Goal: Information Seeking & Learning: Learn about a topic

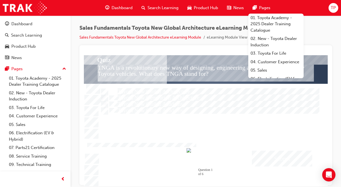
scroll to position [14, 0]
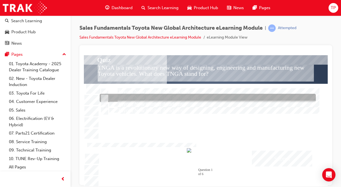
click at [103, 95] on input "Toyota New Generation Architecture" at bounding box center [104, 98] width 6 height 6
radio input "true"
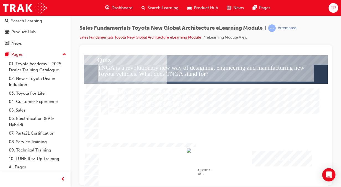
click at [277, 153] on div "Submit" at bounding box center [282, 158] width 60 height 16
click at [104, 90] on div at bounding box center [206, 120] width 244 height 131
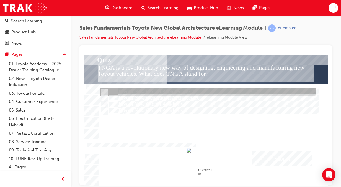
click at [103, 90] on input "Toyota New Global Architecture" at bounding box center [104, 92] width 6 height 6
radio input "true"
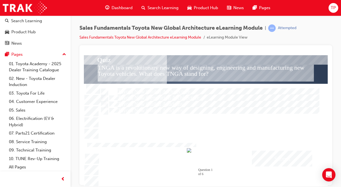
click at [277, 158] on div "Submit" at bounding box center [282, 158] width 60 height 16
click at [274, 157] on div at bounding box center [206, 120] width 244 height 131
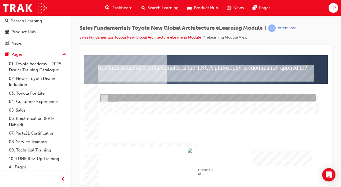
click at [106, 96] on input "SUV vehicles only" at bounding box center [104, 98] width 6 height 6
radio input "true"
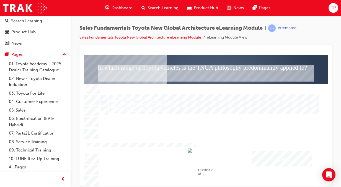
click at [261, 158] on div "Submit" at bounding box center [282, 158] width 60 height 16
click at [109, 91] on div at bounding box center [206, 120] width 244 height 131
click at [105, 90] on input "Some passenger and SUV vehicles" at bounding box center [104, 92] width 6 height 6
radio input "true"
click at [289, 154] on div "Submit" at bounding box center [282, 158] width 60 height 16
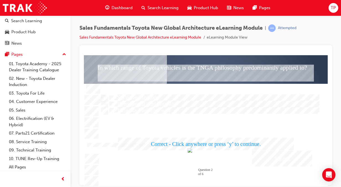
click at [274, 163] on div at bounding box center [206, 120] width 244 height 131
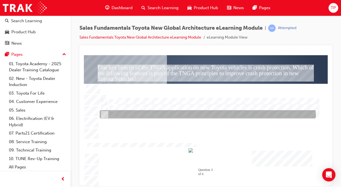
click at [103, 112] on input "All listed features" at bounding box center [104, 114] width 6 height 6
radio input "true"
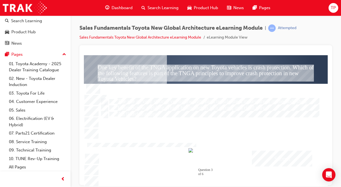
click at [264, 156] on div "Submit" at bounding box center [282, 158] width 60 height 16
click at [261, 149] on div at bounding box center [206, 120] width 244 height 131
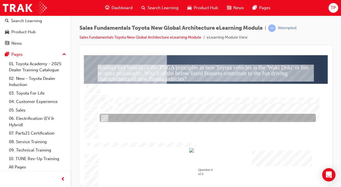
click at [104, 118] on input "All listed features" at bounding box center [104, 118] width 6 height 6
radio input "true"
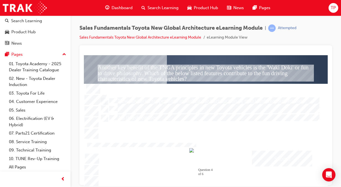
click at [295, 162] on div "Submit" at bounding box center [282, 158] width 60 height 16
click at [268, 155] on div at bounding box center [206, 120] width 244 height 131
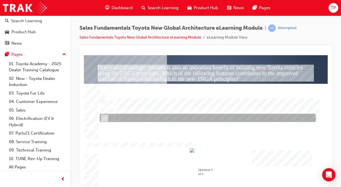
click at [107, 115] on div at bounding box center [208, 118] width 216 height 8
radio input "true"
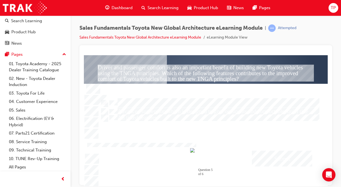
click at [267, 153] on div "Submit" at bounding box center [282, 158] width 60 height 16
click at [294, 153] on div at bounding box center [206, 120] width 244 height 131
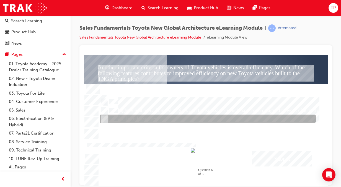
click at [161, 119] on div at bounding box center [208, 119] width 216 height 8
radio input "true"
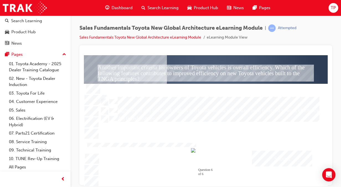
click at [269, 158] on div "Submit" at bounding box center [282, 158] width 60 height 16
click at [271, 153] on div at bounding box center [206, 120] width 244 height 131
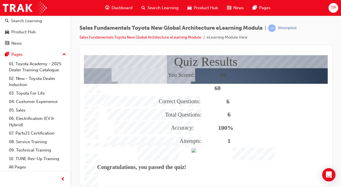
click at [255, 151] on div "Continue" at bounding box center [254, 153] width 42 height 13
click at [255, 155] on div "Continue" at bounding box center [254, 153] width 42 height 13
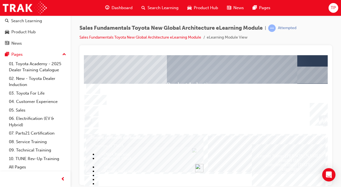
click at [249, 154] on div "Text" at bounding box center [267, 153] width 118 height 36
click at [127, 7] on span "Dashboard" at bounding box center [122, 8] width 21 height 6
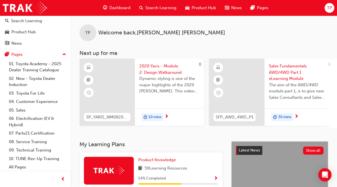
click at [110, 11] on div "Dashboard" at bounding box center [117, 7] width 36 height 11
click at [110, 9] on span "Dashboard" at bounding box center [119, 8] width 21 height 6
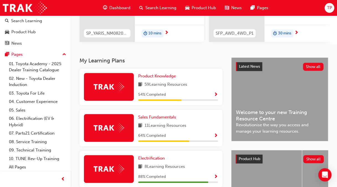
scroll to position [152, 0]
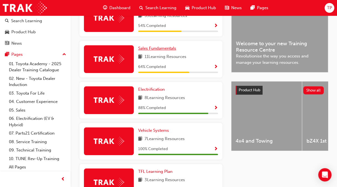
click at [145, 47] on link "Sales Fundamentals" at bounding box center [158, 48] width 40 height 6
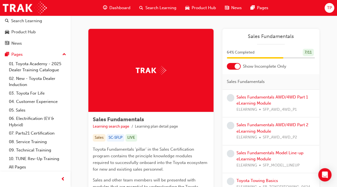
click at [252, 94] on div "Sales Fundamentals AWD/4WD Part 1 eLearning Module ELEARNING SFP_AWD_4WD_P1" at bounding box center [275, 103] width 78 height 19
click at [254, 98] on link "Sales Fundamentals AWD/4WD Part 1 eLearning Module" at bounding box center [271, 99] width 71 height 11
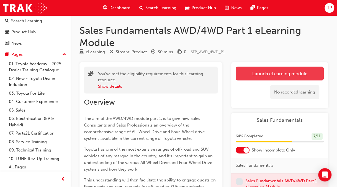
click at [250, 69] on link "Launch eLearning module" at bounding box center [280, 73] width 88 height 14
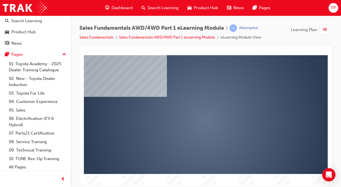
click at [190, 104] on div "play" at bounding box center [190, 104] width 0 height 0
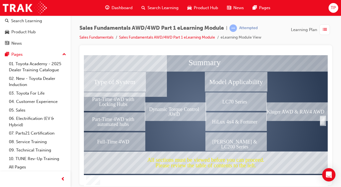
click at [118, 86] on div "Type of System" at bounding box center [114, 81] width 60 height 17
click at [121, 102] on div "Part-Time 4WD with Locking Hubs" at bounding box center [114, 100] width 60 height 17
click at [123, 117] on div "Part-Time 4WD with automated hubs" at bounding box center [114, 120] width 60 height 17
click at [128, 139] on div "Full-Time 4WD" at bounding box center [114, 140] width 60 height 17
click at [182, 115] on div "Dynamic Torque Control AWD" at bounding box center [175, 110] width 60 height 17
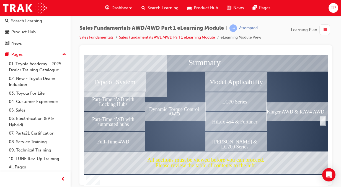
click at [233, 145] on div "Prado & LC200 Series" at bounding box center [236, 140] width 60 height 17
click at [235, 94] on div "LC70 Series" at bounding box center [236, 100] width 60 height 17
drag, startPoint x: 255, startPoint y: 118, endPoint x: 271, endPoint y: 117, distance: 16.1
click at [256, 118] on div "HiLux 4x4 & Fortuner" at bounding box center [236, 120] width 60 height 17
click at [320, 119] on div "Completion" at bounding box center [322, 120] width 5 height 8
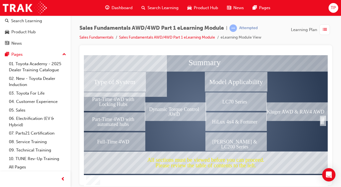
click at [323, 120] on div "Completion" at bounding box center [322, 120] width 5 height 8
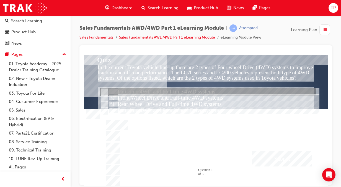
click at [104, 88] on div at bounding box center [208, 92] width 216 height 8
radio input "true"
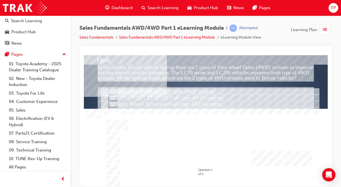
click at [289, 166] on div at bounding box center [206, 114] width 207 height 118
click at [288, 163] on div "Submit" at bounding box center [282, 158] width 60 height 16
click at [287, 157] on div at bounding box center [206, 120] width 244 height 131
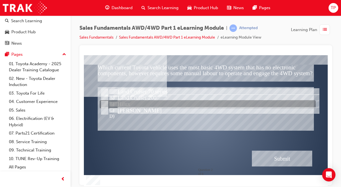
click at [143, 100] on div at bounding box center [208, 98] width 216 height 8
radio input "true"
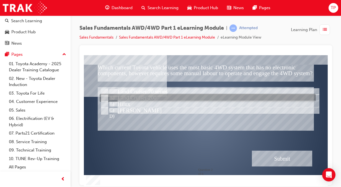
click at [141, 93] on div at bounding box center [208, 92] width 216 height 8
radio input "true"
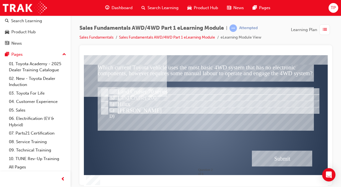
click at [272, 153] on div "Submit" at bounding box center [282, 158] width 60 height 16
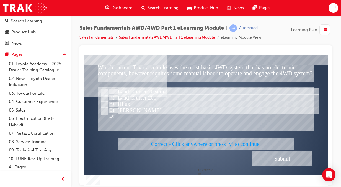
click at [271, 165] on div at bounding box center [206, 120] width 244 height 131
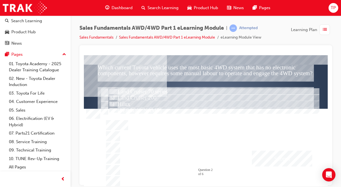
click at [271, 154] on div "Submit" at bounding box center [282, 158] width 60 height 16
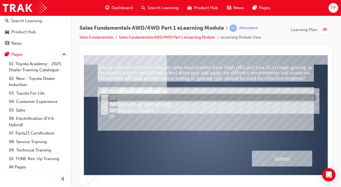
click at [152, 98] on div at bounding box center [208, 98] width 216 height 8
radio input "true"
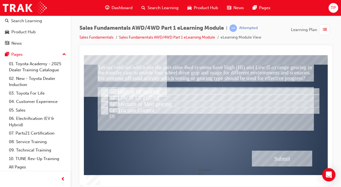
click at [282, 158] on div "Submit" at bounding box center [282, 158] width 60 height 16
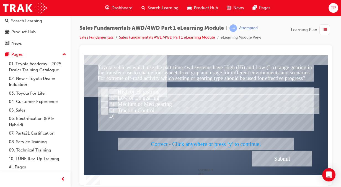
click at [282, 158] on div at bounding box center [206, 120] width 244 height 131
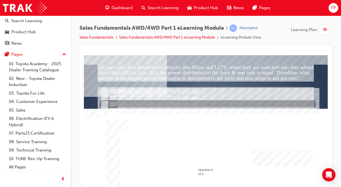
click at [105, 104] on input "50% to the Front and 50% to the rear" at bounding box center [104, 104] width 6 height 6
radio input "true"
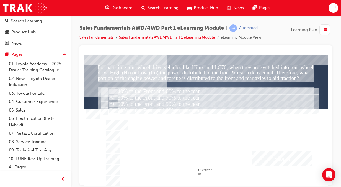
click at [281, 149] on div at bounding box center [206, 114] width 207 height 118
click at [284, 153] on div "Submit" at bounding box center [282, 158] width 60 height 16
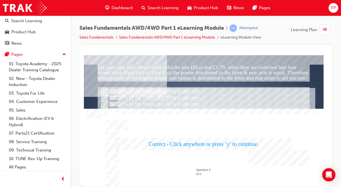
click at [294, 155] on div at bounding box center [206, 120] width 244 height 131
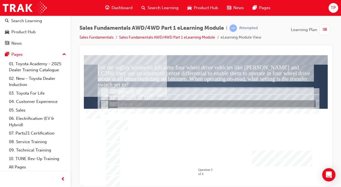
click at [119, 104] on div at bounding box center [208, 104] width 216 height 8
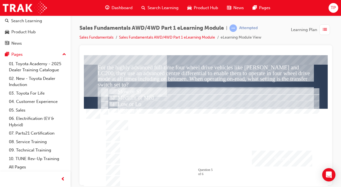
click at [291, 157] on div "Submit" at bounding box center [282, 158] width 60 height 16
click at [274, 111] on div at bounding box center [206, 120] width 244 height 131
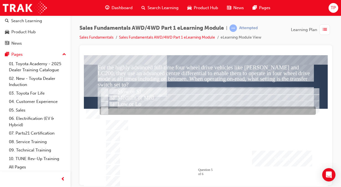
click at [168, 114] on div at bounding box center [208, 111] width 216 height 8
radio input "false"
radio input "true"
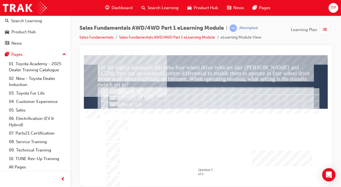
click at [257, 150] on div at bounding box center [206, 114] width 207 height 118
click at [262, 155] on div "Submit" at bounding box center [282, 158] width 60 height 16
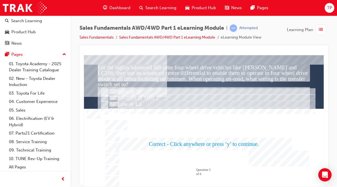
click at [262, 155] on div at bounding box center [204, 120] width 240 height 131
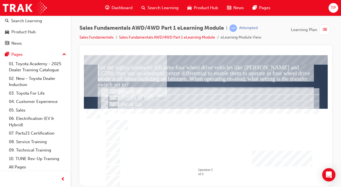
click at [266, 157] on div "Submit" at bounding box center [282, 158] width 60 height 16
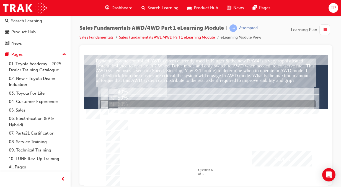
click at [131, 100] on div at bounding box center [208, 104] width 216 height 8
radio input "true"
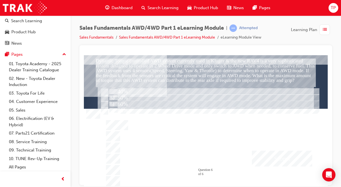
click at [258, 148] on div at bounding box center [206, 114] width 207 height 118
click at [276, 161] on div "Submit" at bounding box center [282, 158] width 60 height 16
click at [102, 98] on div at bounding box center [206, 120] width 244 height 131
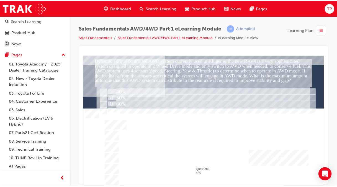
scroll to position [14, 0]
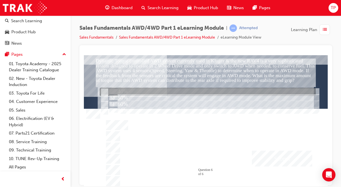
click at [102, 91] on input "40%" at bounding box center [104, 92] width 6 height 6
radio input "true"
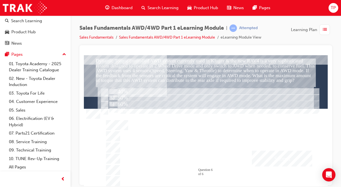
click at [275, 164] on div "Submit" at bounding box center [282, 158] width 60 height 16
click at [106, 110] on div at bounding box center [206, 120] width 244 height 131
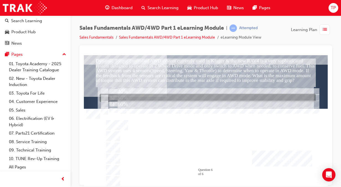
click at [103, 98] on input "50%" at bounding box center [104, 98] width 6 height 6
radio input "true"
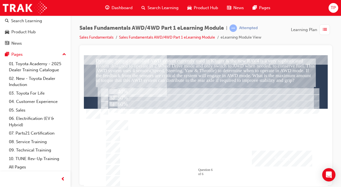
click at [263, 152] on div "Submit" at bounding box center [282, 158] width 60 height 16
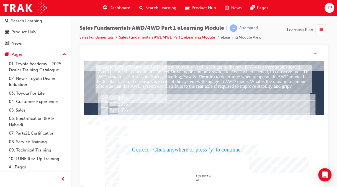
click at [266, 161] on div at bounding box center [204, 126] width 240 height 131
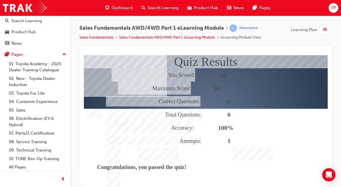
click at [245, 158] on div "Continue" at bounding box center [254, 153] width 42 height 13
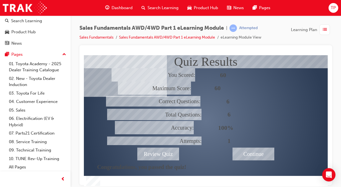
click at [231, 153] on div at bounding box center [206, 114] width 207 height 118
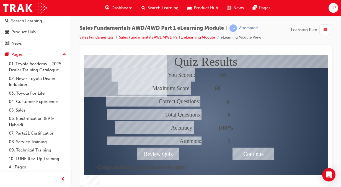
click at [238, 153] on div "Continue" at bounding box center [254, 153] width 42 height 13
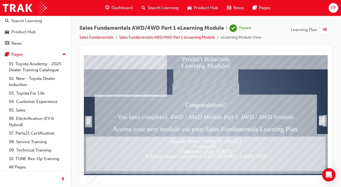
click at [120, 7] on span "Dashboard" at bounding box center [122, 8] width 21 height 6
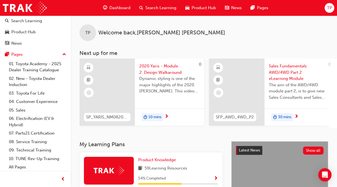
click at [117, 8] on span "Dashboard" at bounding box center [119, 8] width 21 height 6
click at [126, 12] on div "Dashboard" at bounding box center [117, 7] width 36 height 11
click at [126, 9] on span "Dashboard" at bounding box center [119, 8] width 21 height 6
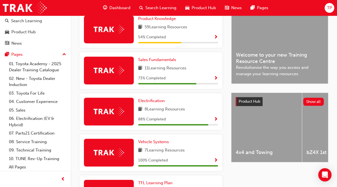
scroll to position [104, 0]
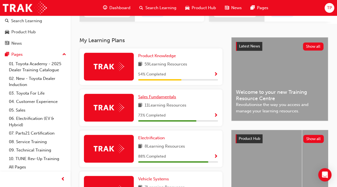
click at [168, 99] on span "Sales Fundamentals" at bounding box center [157, 96] width 38 height 5
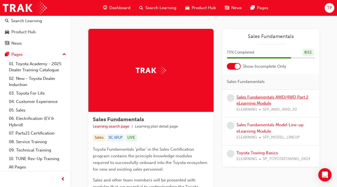
click at [244, 104] on link "Sales Fundamentals AWD/4WD Part 2 eLearning Module" at bounding box center [272, 99] width 72 height 11
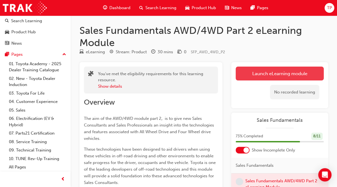
click at [253, 74] on link "Launch eLearning module" at bounding box center [280, 73] width 88 height 14
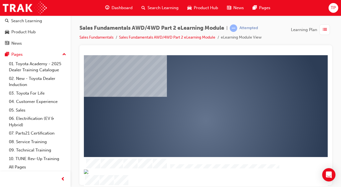
click at [190, 104] on div "play" at bounding box center [190, 104] width 0 height 0
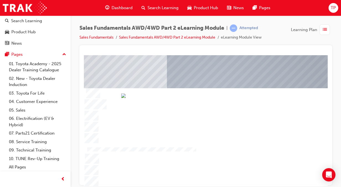
drag, startPoint x: 216, startPoint y: 182, endPoint x: 209, endPoint y: 182, distance: 7.2
click at [126, 97] on img "Progress, Slide 1 of 12" at bounding box center [123, 95] width 4 height 4
drag, startPoint x: 208, startPoint y: 180, endPoint x: 203, endPoint y: 181, distance: 5.1
click at [122, 97] on img "Progress, Slide 1 of 12" at bounding box center [119, 95] width 4 height 4
click at [196, 152] on div at bounding box center [141, 149] width 111 height 5
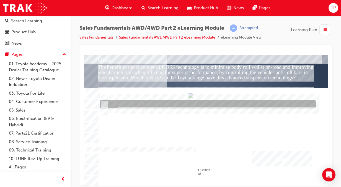
click at [102, 102] on input "LC70 & Hilux vehicles" at bounding box center [104, 104] width 6 height 6
radio input "true"
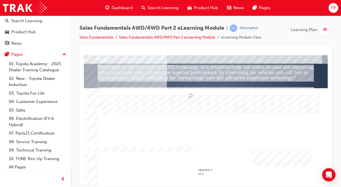
click at [279, 151] on div "Submit" at bounding box center [282, 158] width 60 height 16
click at [101, 110] on div at bounding box center [206, 120] width 244 height 131
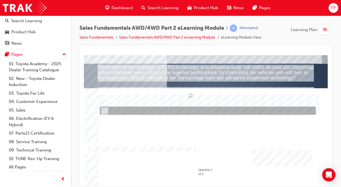
click at [104, 111] on input "All Prado & LC200 vehicles" at bounding box center [104, 111] width 6 height 6
radio input "true"
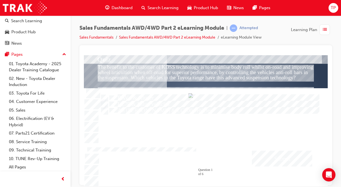
click at [284, 159] on div "Submit" at bounding box center [282, 158] width 60 height 16
click at [101, 91] on div at bounding box center [206, 120] width 244 height 131
click at [104, 91] on input "Some Prado & LC200 vehicles" at bounding box center [104, 92] width 6 height 6
radio input "true"
click at [302, 159] on div "Submit" at bounding box center [282, 158] width 60 height 16
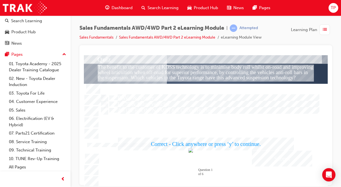
click at [296, 155] on div at bounding box center [206, 120] width 244 height 131
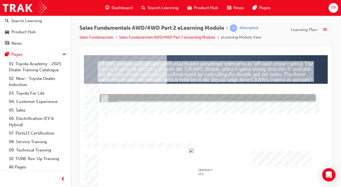
click at [105, 98] on input "LC200 series and Prado Kakadu" at bounding box center [104, 98] width 6 height 6
radio input "true"
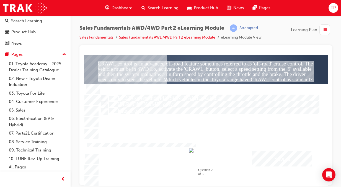
click at [276, 157] on div "Submit" at bounding box center [282, 158] width 60 height 16
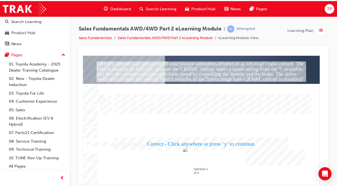
click at [271, 151] on div at bounding box center [205, 120] width 244 height 131
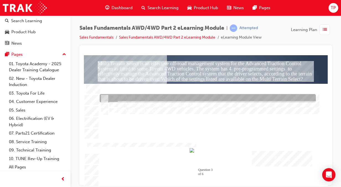
click at [106, 97] on input "4 - Mud, Rock, Sand and Mogul" at bounding box center [104, 98] width 6 height 6
radio input "true"
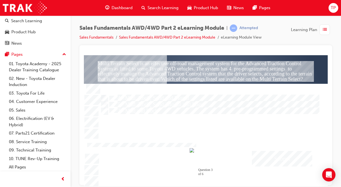
click at [109, 89] on div at bounding box center [208, 92] width 216 height 8
radio input "true"
click at [284, 156] on div "Submit" at bounding box center [282, 158] width 60 height 16
click at [108, 94] on div at bounding box center [206, 120] width 244 height 131
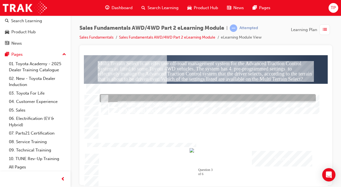
click at [106, 95] on input "4 - Mud, Rock, Sand and Mogul" at bounding box center [104, 98] width 6 height 6
radio input "true"
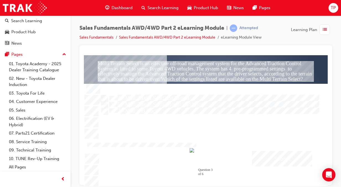
click at [278, 164] on div "Submit" at bounding box center [282, 158] width 60 height 16
click at [278, 163] on div at bounding box center [206, 120] width 244 height 131
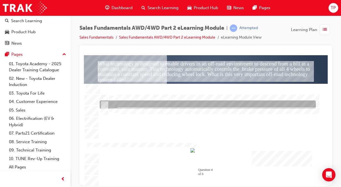
click at [164, 101] on div at bounding box center [208, 105] width 216 height 8
radio input "true"
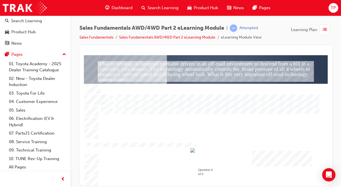
click at [272, 158] on div "Submit" at bounding box center [282, 158] width 60 height 16
click at [104, 95] on div at bounding box center [206, 120] width 244 height 131
click at [292, 165] on div "Submit" at bounding box center [282, 158] width 60 height 16
click at [102, 89] on div at bounding box center [206, 120] width 244 height 131
click at [106, 90] on input "Down-hill Assist Control or DAC" at bounding box center [104, 92] width 6 height 6
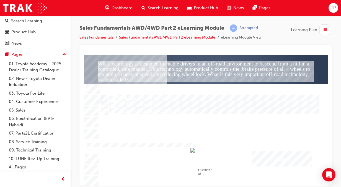
radio input "true"
click at [301, 156] on div "Submit" at bounding box center [282, 158] width 60 height 16
click at [294, 154] on div at bounding box center [206, 120] width 244 height 131
click at [138, 90] on div at bounding box center [208, 92] width 216 height 8
click at [271, 152] on div "Submit" at bounding box center [282, 158] width 60 height 16
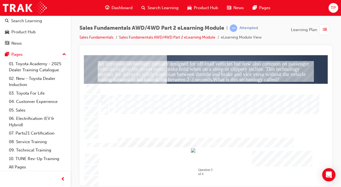
click at [105, 98] on div at bounding box center [206, 120] width 244 height 131
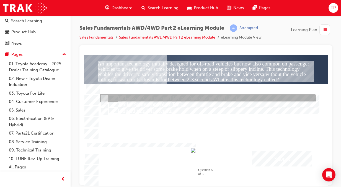
click at [102, 95] on div at bounding box center [208, 98] width 216 height 8
radio input "false"
radio input "true"
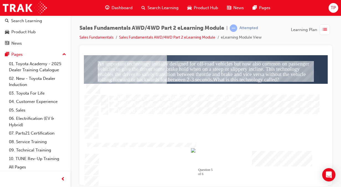
click at [296, 154] on div "Submit" at bounding box center [282, 158] width 60 height 16
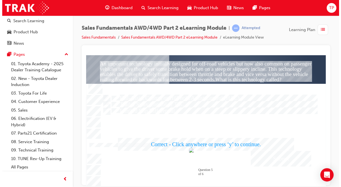
click at [292, 157] on div at bounding box center [206, 120] width 240 height 131
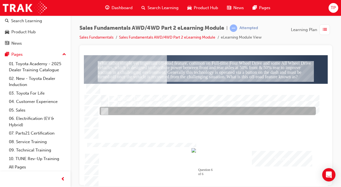
click at [104, 107] on div at bounding box center [208, 111] width 216 height 8
radio input "true"
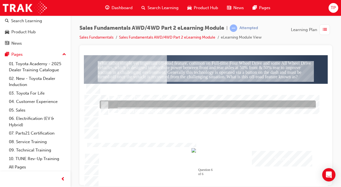
click at [104, 102] on input "Front Differential Lock" at bounding box center [104, 105] width 6 height 6
radio input "true"
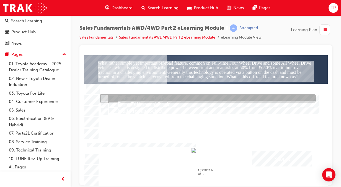
click at [103, 97] on input "Centre Differential lock" at bounding box center [104, 99] width 6 height 6
radio input "true"
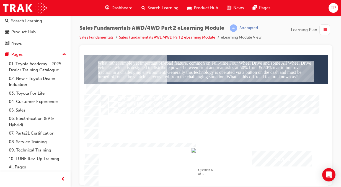
click at [277, 163] on div "Submit" at bounding box center [282, 158] width 60 height 16
click at [256, 151] on div at bounding box center [206, 120] width 244 height 131
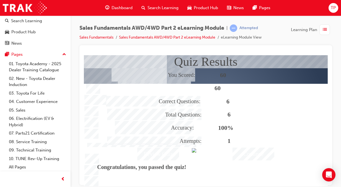
click at [270, 152] on div "Continue" at bounding box center [254, 153] width 42 height 13
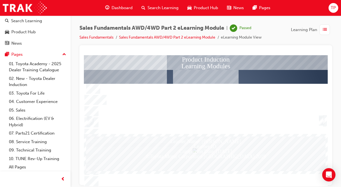
click at [112, 9] on span "Dashboard" at bounding box center [122, 8] width 21 height 6
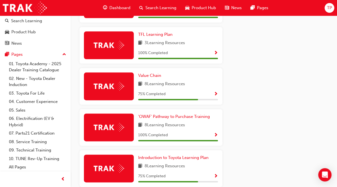
scroll to position [318, 0]
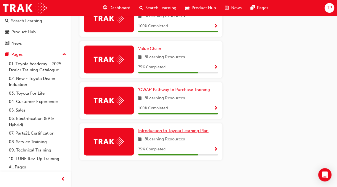
click at [186, 129] on span "Introduction to Toyota Learning Plan" at bounding box center [173, 130] width 70 height 5
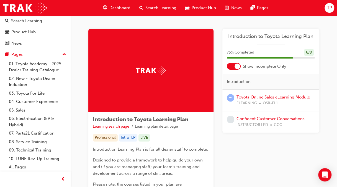
click at [260, 97] on link "Toyota Online Sales eLearning Module" at bounding box center [272, 96] width 73 height 5
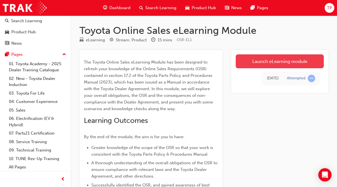
click at [264, 65] on link "Launch eLearning module" at bounding box center [280, 61] width 88 height 14
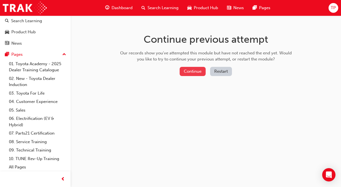
click at [193, 73] on button "Continue" at bounding box center [193, 71] width 26 height 9
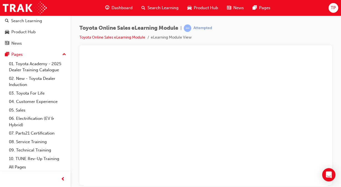
scroll to position [10, 0]
click at [190, 94] on div "play" at bounding box center [190, 94] width 0 height 0
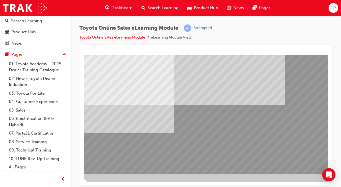
scroll to position [81, 137]
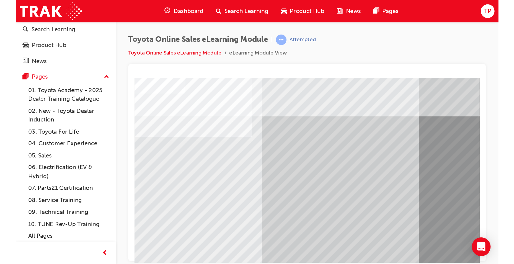
scroll to position [0, 0]
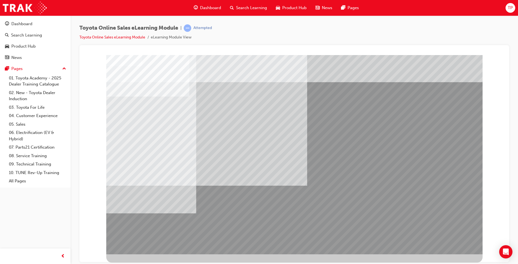
click at [204, 5] on span "Dashboard" at bounding box center [210, 8] width 21 height 6
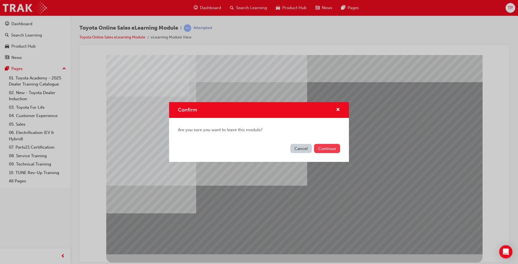
click at [318, 151] on button "Continue" at bounding box center [327, 148] width 26 height 9
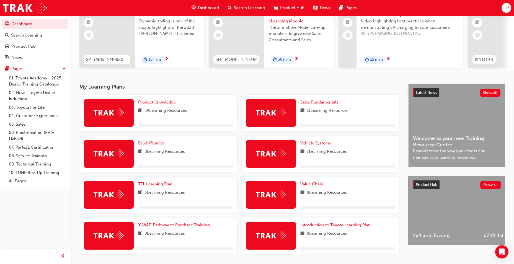
scroll to position [77, 0]
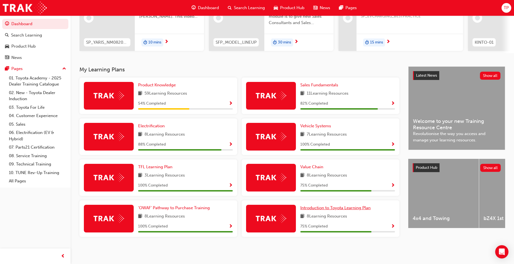
click at [328, 186] on span "Introduction to Toyota Learning Plan" at bounding box center [335, 207] width 70 height 5
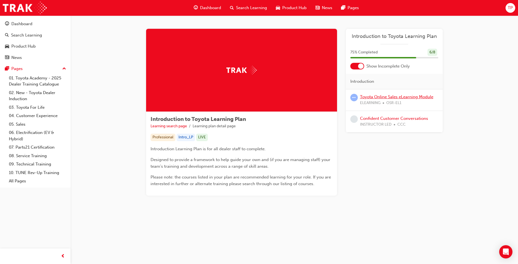
click at [341, 99] on link "Toyota Online Sales eLearning Module" at bounding box center [396, 96] width 73 height 5
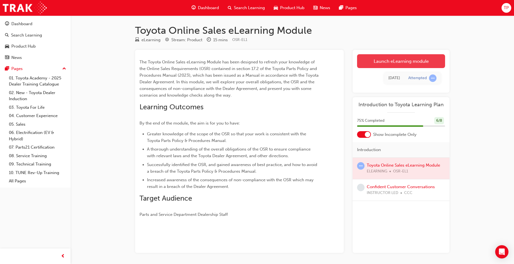
click at [341, 60] on link "Launch eLearning module" at bounding box center [401, 61] width 88 height 14
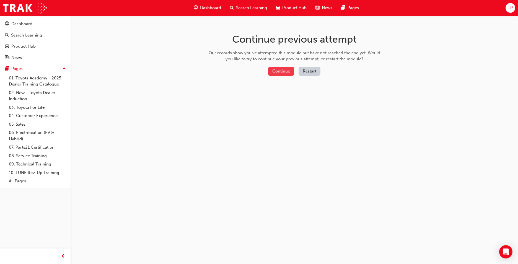
click at [278, 73] on button "Continue" at bounding box center [281, 71] width 26 height 9
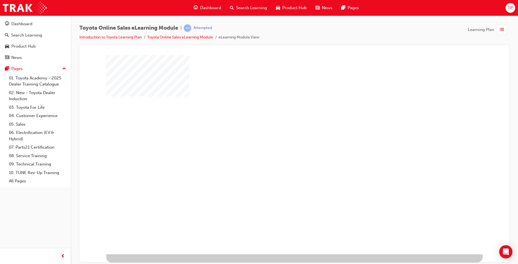
click at [279, 138] on div "play" at bounding box center [279, 138] width 0 height 0
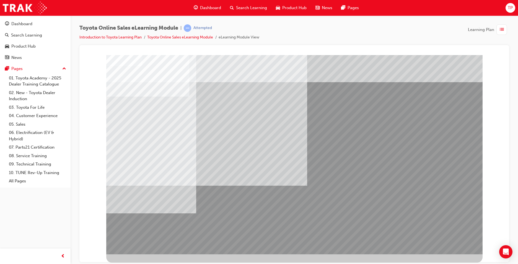
click at [198, 9] on div "Dashboard" at bounding box center [207, 7] width 36 height 11
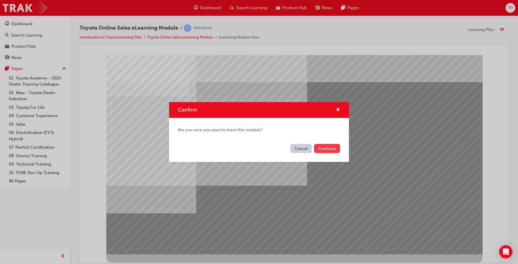
click at [318, 148] on button "Continue" at bounding box center [327, 148] width 26 height 9
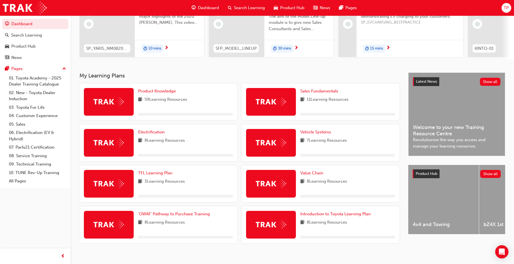
scroll to position [77, 0]
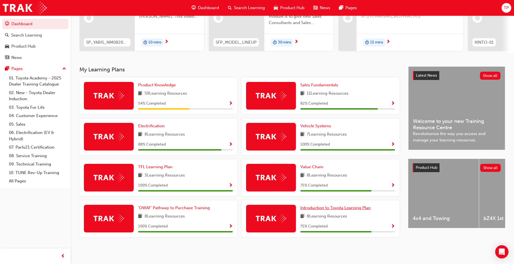
click at [317, 186] on span "Introduction to Toyota Learning Plan" at bounding box center [335, 207] width 70 height 5
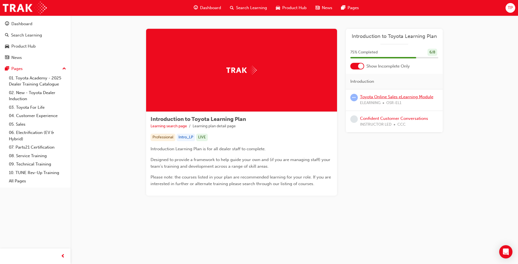
click at [341, 98] on link "Toyota Online Sales eLearning Module" at bounding box center [396, 96] width 73 height 5
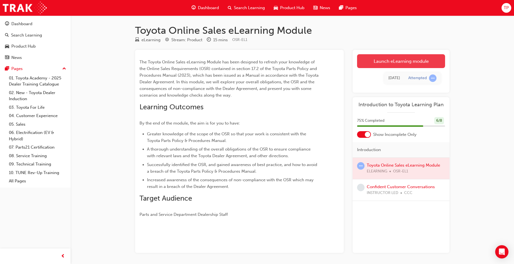
click at [341, 60] on link "Launch eLearning module" at bounding box center [401, 61] width 88 height 14
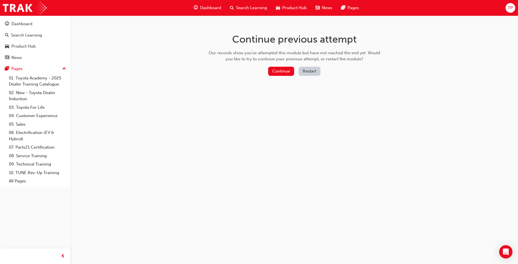
click at [309, 75] on button "Restart" at bounding box center [310, 71] width 22 height 9
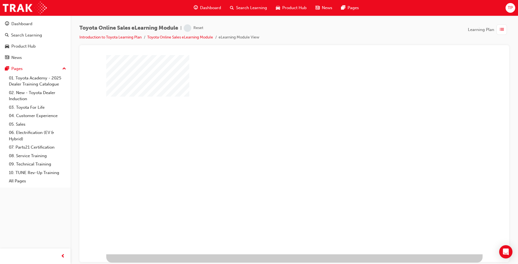
click at [279, 138] on div "play" at bounding box center [279, 138] width 0 height 0
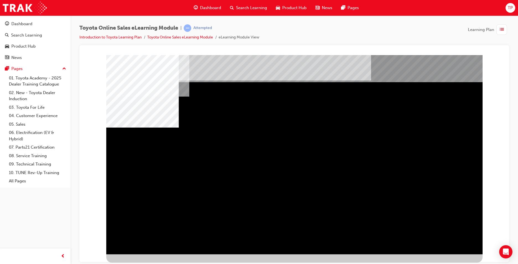
drag, startPoint x: 391, startPoint y: 163, endPoint x: 302, endPoint y: 161, distance: 89.2
drag, startPoint x: 370, startPoint y: 167, endPoint x: 441, endPoint y: 160, distance: 71.3
click at [341, 167] on div "multistate" at bounding box center [294, 154] width 377 height 199
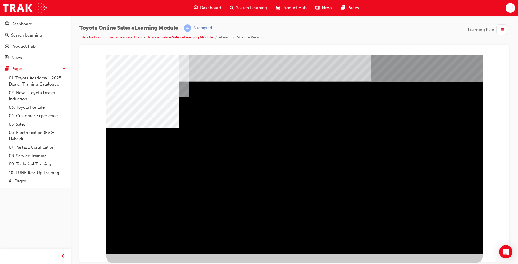
click at [341, 154] on div "multistate" at bounding box center [294, 154] width 377 height 199
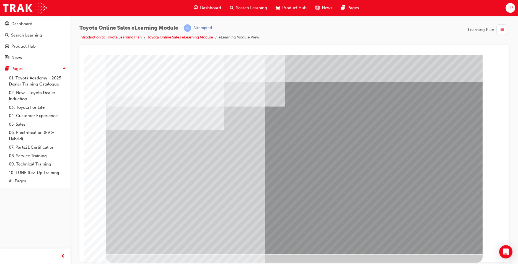
drag, startPoint x: 149, startPoint y: 151, endPoint x: 155, endPoint y: 153, distance: 6.4
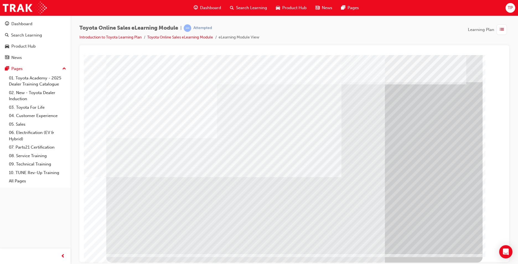
drag, startPoint x: 386, startPoint y: 195, endPoint x: 356, endPoint y: 192, distance: 30.3
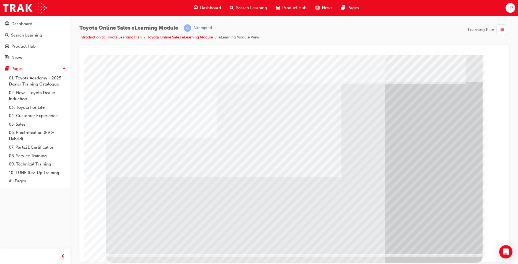
drag, startPoint x: 232, startPoint y: 225, endPoint x: 400, endPoint y: 205, distance: 169.5
drag, startPoint x: 161, startPoint y: 116, endPoint x: 181, endPoint y: 126, distance: 22.7
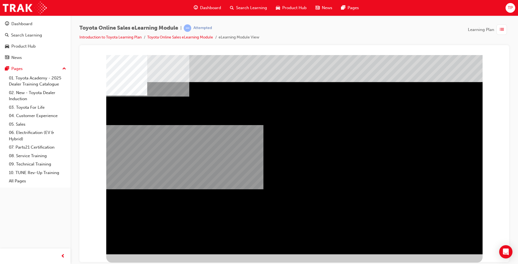
drag, startPoint x: 376, startPoint y: 199, endPoint x: 296, endPoint y: 206, distance: 80.3
click at [296, 186] on div "multistate" at bounding box center [294, 154] width 377 height 199
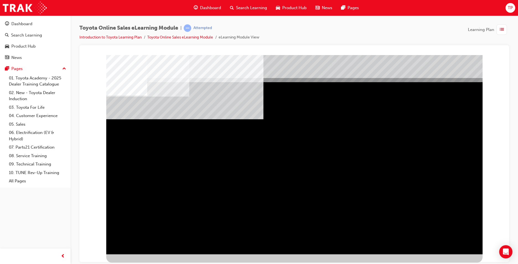
drag, startPoint x: 236, startPoint y: 194, endPoint x: 287, endPoint y: 215, distance: 55.2
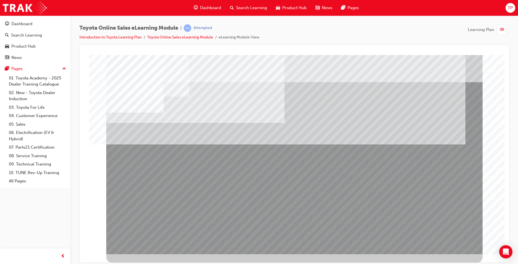
click at [341, 186] on div "multistate" at bounding box center [294, 154] width 377 height 199
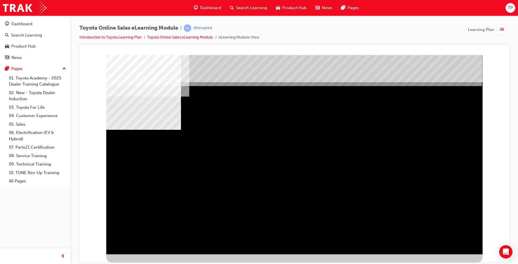
drag, startPoint x: 372, startPoint y: 169, endPoint x: 430, endPoint y: 209, distance: 71.1
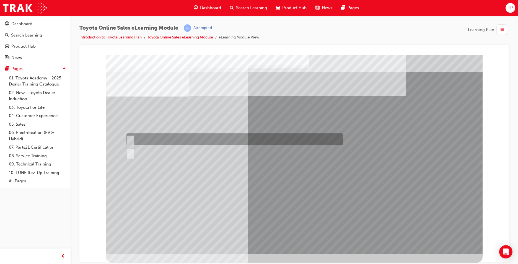
click at [151, 137] on div at bounding box center [233, 139] width 217 height 12
radio input "true"
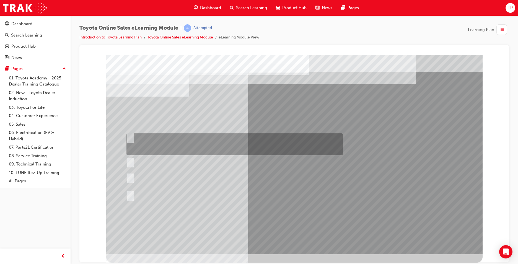
click at [222, 138] on div at bounding box center [233, 144] width 217 height 22
radio input "true"
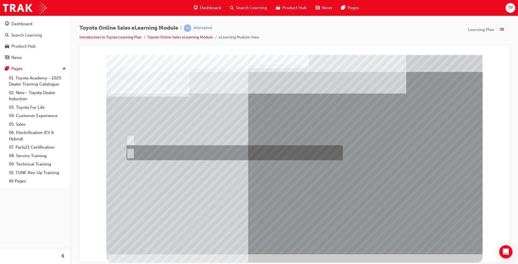
click at [142, 153] on div at bounding box center [233, 152] width 217 height 15
radio input "true"
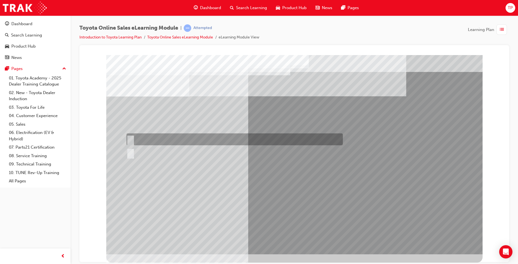
click at [148, 142] on div at bounding box center [233, 139] width 217 height 12
radio input "true"
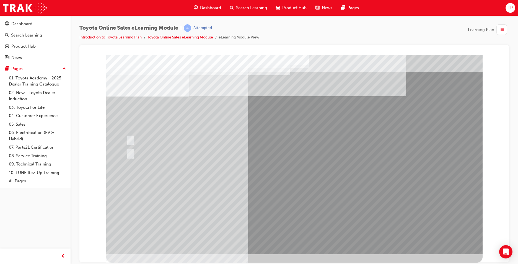
click at [291, 186] on div at bounding box center [294, 154] width 377 height 199
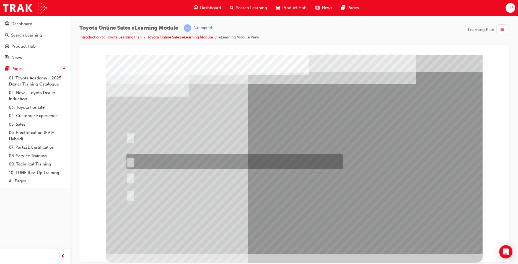
click at [203, 166] on div at bounding box center [233, 162] width 217 height 16
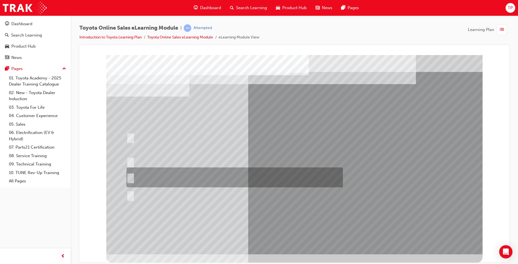
click at [176, 174] on div at bounding box center [233, 178] width 217 height 20
radio input "false"
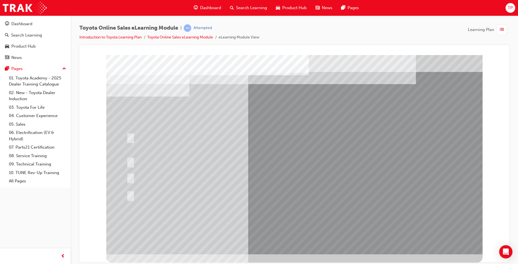
click at [189, 186] on div at bounding box center [233, 195] width 217 height 10
radio input "false"
radio input "true"
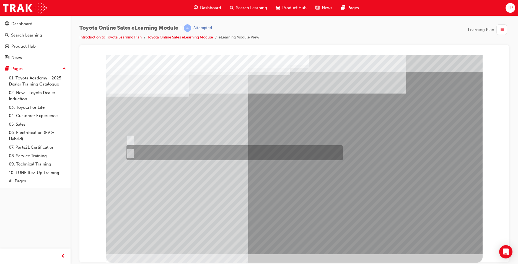
click at [133, 151] on div at bounding box center [233, 152] width 217 height 15
radio input "true"
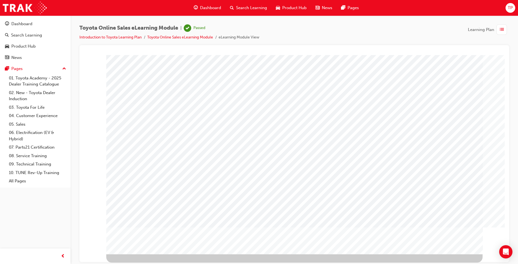
click at [198, 7] on div "Dashboard" at bounding box center [207, 7] width 36 height 11
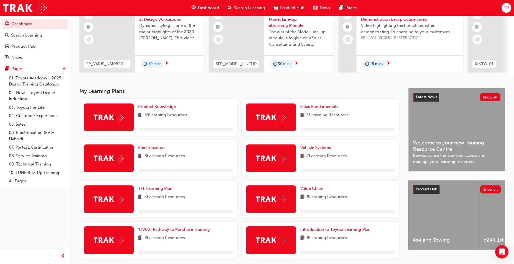
scroll to position [77, 0]
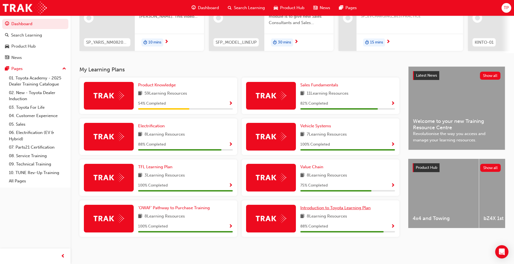
click at [340, 186] on span "Introduction to Toyota Learning Plan" at bounding box center [335, 207] width 70 height 5
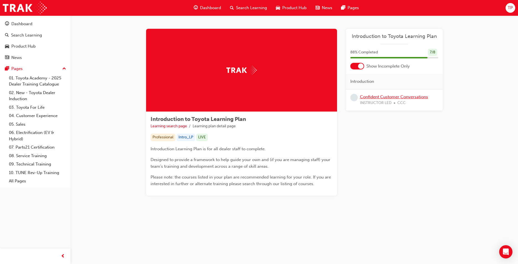
click at [341, 96] on link "Confident Customer Conversations" at bounding box center [394, 96] width 68 height 5
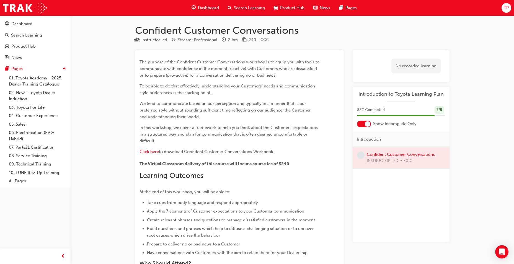
click at [200, 7] on span "Dashboard" at bounding box center [208, 8] width 21 height 6
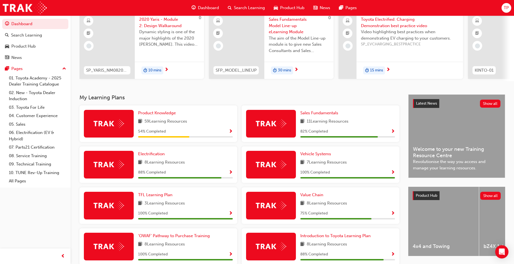
scroll to position [55, 0]
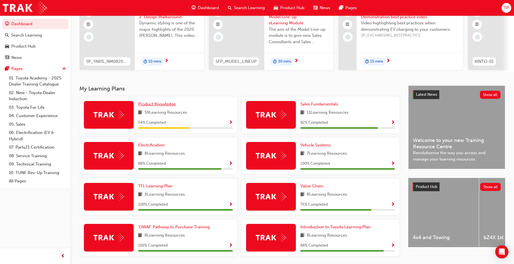
click at [164, 106] on span "Product Knowledge" at bounding box center [157, 104] width 38 height 5
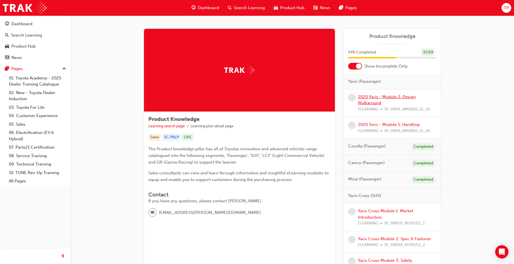
click at [341, 101] on link "2020 Yaris - Module 2: Design Walkaround" at bounding box center [387, 99] width 58 height 11
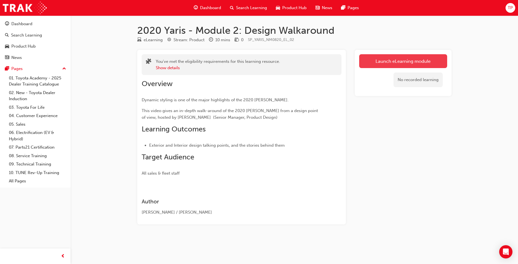
click at [341, 59] on link "Launch eLearning module" at bounding box center [403, 61] width 88 height 14
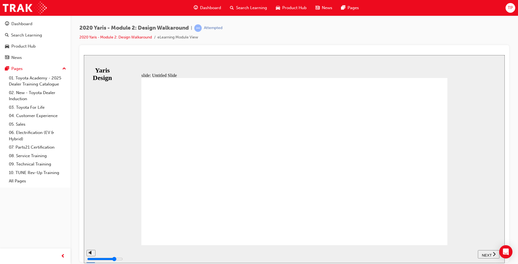
click at [341, 186] on span "NEXT" at bounding box center [487, 255] width 10 height 4
click at [341, 186] on span "NEXT" at bounding box center [490, 255] width 10 height 4
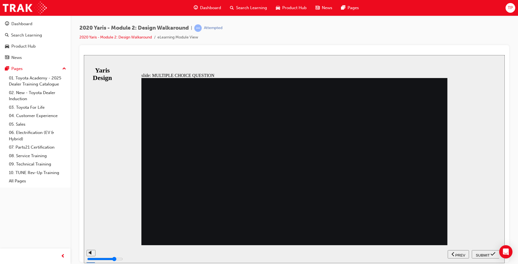
click at [341, 186] on span "SUBMIT" at bounding box center [483, 255] width 14 height 4
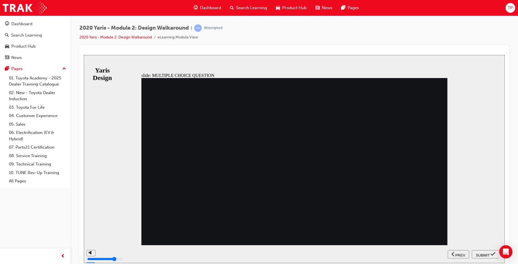
radio input "false"
radio input "true"
click at [341, 186] on span "SUBMIT" at bounding box center [483, 255] width 14 height 4
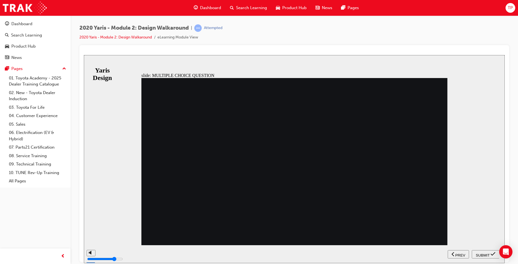
radio input "true"
click at [341, 186] on button "SUBMIT" at bounding box center [486, 254] width 28 height 8
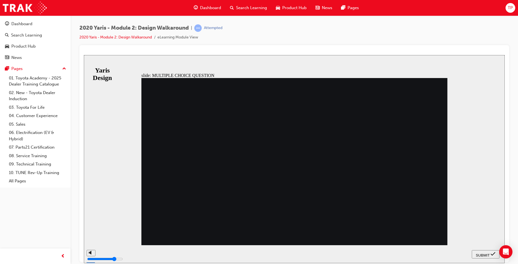
radio input "true"
click at [341, 186] on span "SUBMIT" at bounding box center [483, 255] width 14 height 4
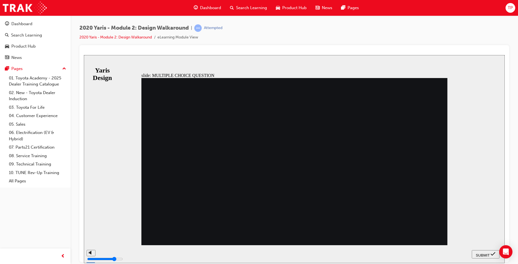
radio input "true"
click at [341, 186] on span "SUBMIT" at bounding box center [483, 255] width 14 height 4
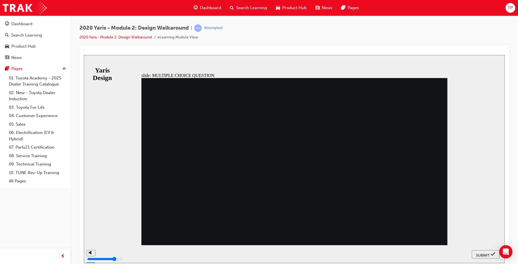
click at [341, 186] on span "SUBMIT" at bounding box center [483, 255] width 14 height 4
radio input "false"
radio input "true"
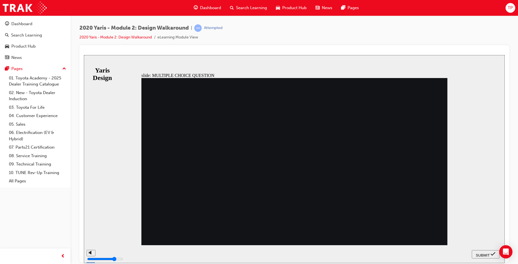
click at [341, 186] on button "SUBMIT" at bounding box center [486, 254] width 28 height 8
click at [341, 186] on nav "SUBMIT NEXT PREV" at bounding box center [486, 254] width 28 height 18
radio input "true"
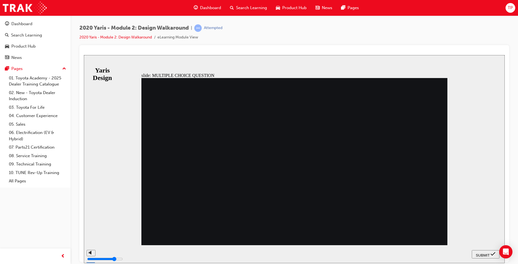
click at [341, 186] on span "SUBMIT" at bounding box center [483, 255] width 14 height 4
radio input "true"
click at [341, 186] on button "SUBMIT" at bounding box center [486, 254] width 28 height 8
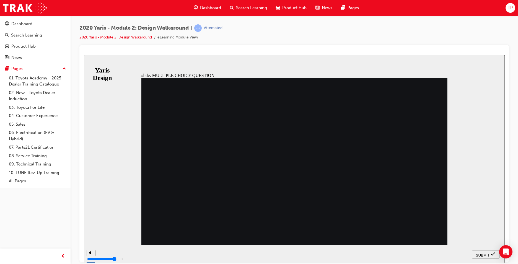
radio input "true"
click at [341, 186] on span "SUBMIT" at bounding box center [483, 255] width 14 height 4
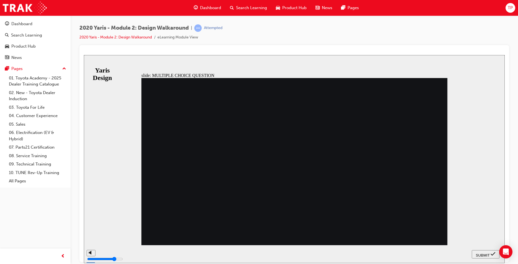
radio input "true"
click at [341, 186] on span "SUBMIT" at bounding box center [483, 255] width 14 height 4
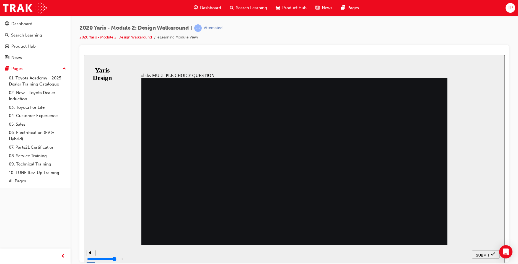
radio input "true"
click at [341, 186] on icon "submit" at bounding box center [493, 253] width 5 height 5
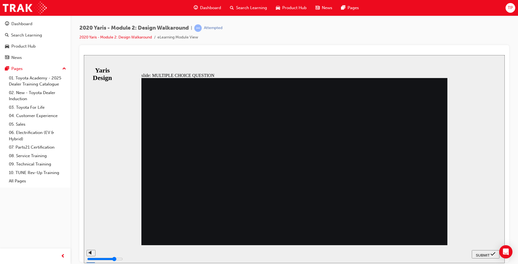
radio input "true"
click at [341, 186] on button "SUBMIT" at bounding box center [486, 254] width 28 height 8
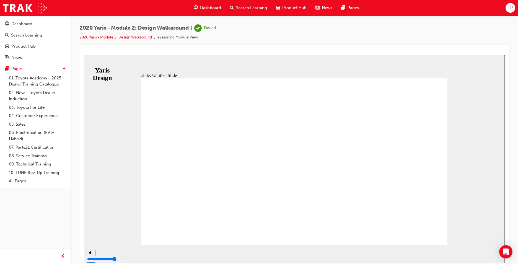
click at [209, 10] on span "Dashboard" at bounding box center [210, 8] width 21 height 6
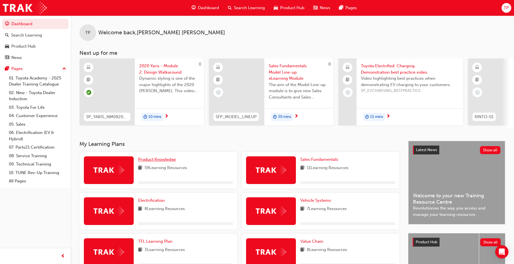
click at [160, 159] on link "Product Knowledge" at bounding box center [158, 159] width 40 height 6
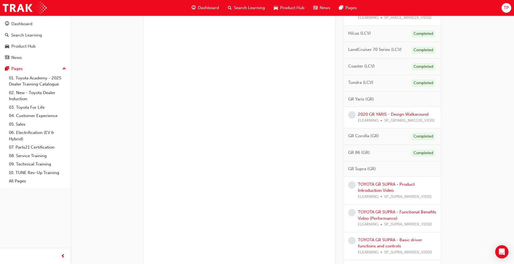
scroll to position [714, 0]
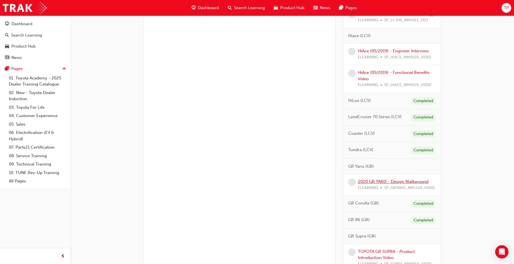
click at [341, 181] on link "2020 GR YARIS - Design Walkaround" at bounding box center [393, 181] width 71 height 5
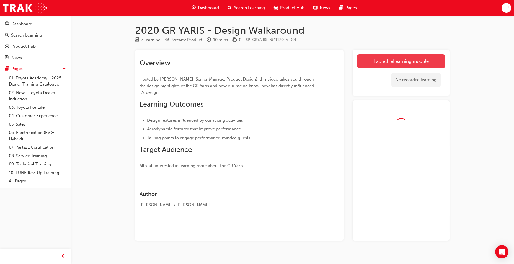
click at [341, 63] on link "Launch eLearning module" at bounding box center [401, 61] width 88 height 14
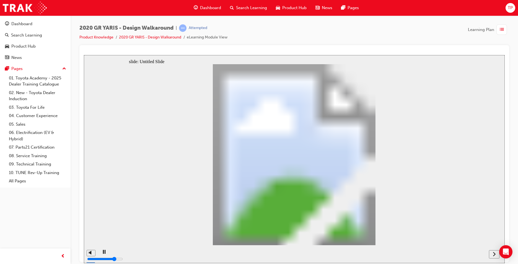
click at [341, 186] on div "next" at bounding box center [495, 254] width 6 height 6
click at [341, 186] on button "next" at bounding box center [494, 254] width 11 height 8
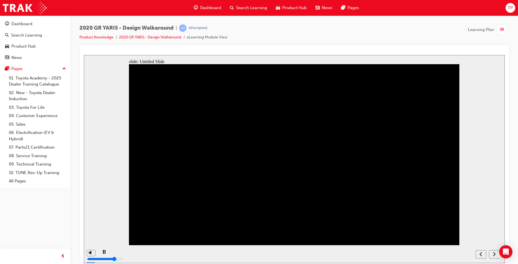
click at [341, 186] on nav "slide navigation" at bounding box center [488, 254] width 24 height 18
